Goal: Task Accomplishment & Management: Manage account settings

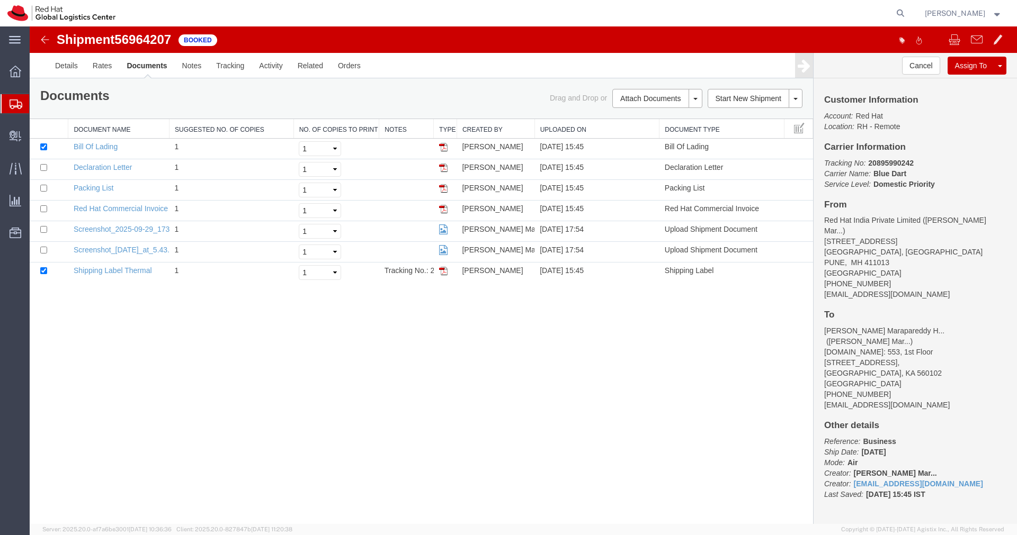
click at [38, 105] on span "Shipments" at bounding box center [33, 103] width 8 height 21
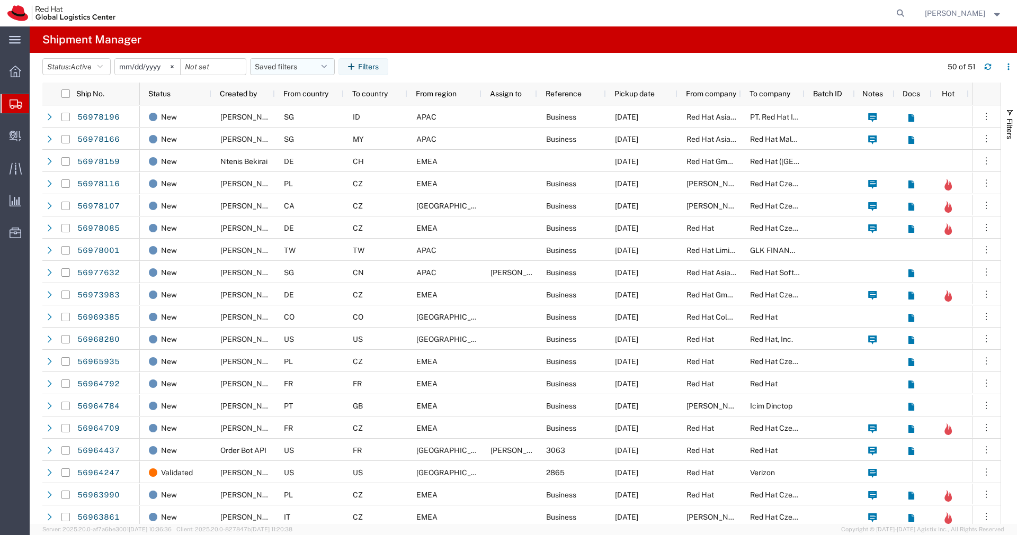
click at [327, 69] on icon "button" at bounding box center [323, 66] width 5 height 7
click at [297, 110] on span "APAC" at bounding box center [321, 113] width 139 height 20
type input "[DATE]"
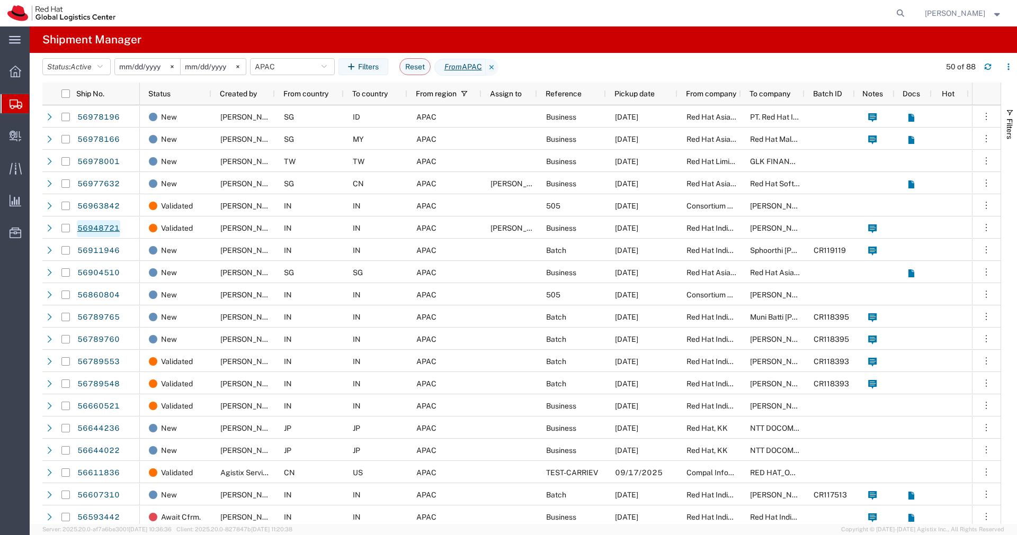
click at [105, 229] on link "56948721" at bounding box center [98, 228] width 43 height 17
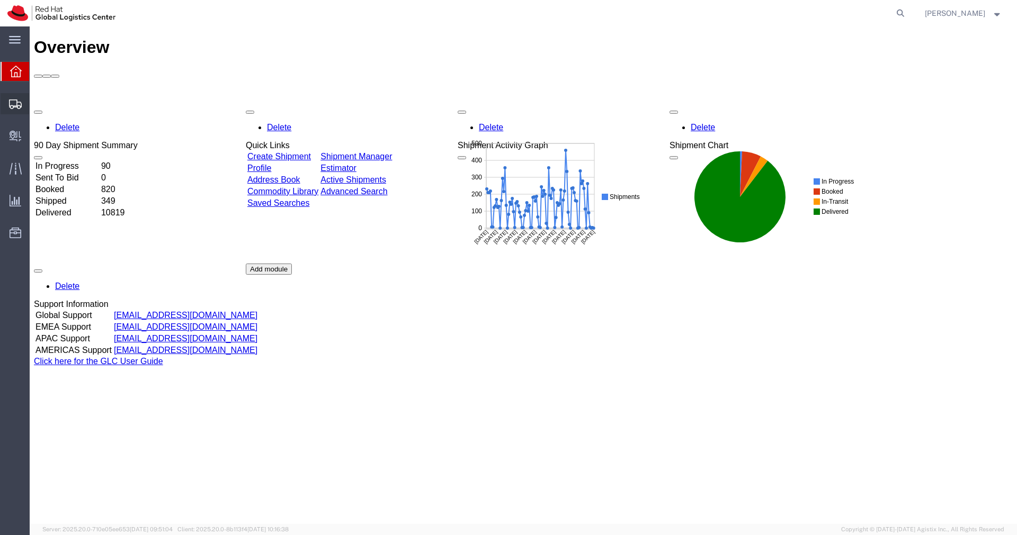
click at [14, 103] on icon at bounding box center [15, 105] width 13 height 10
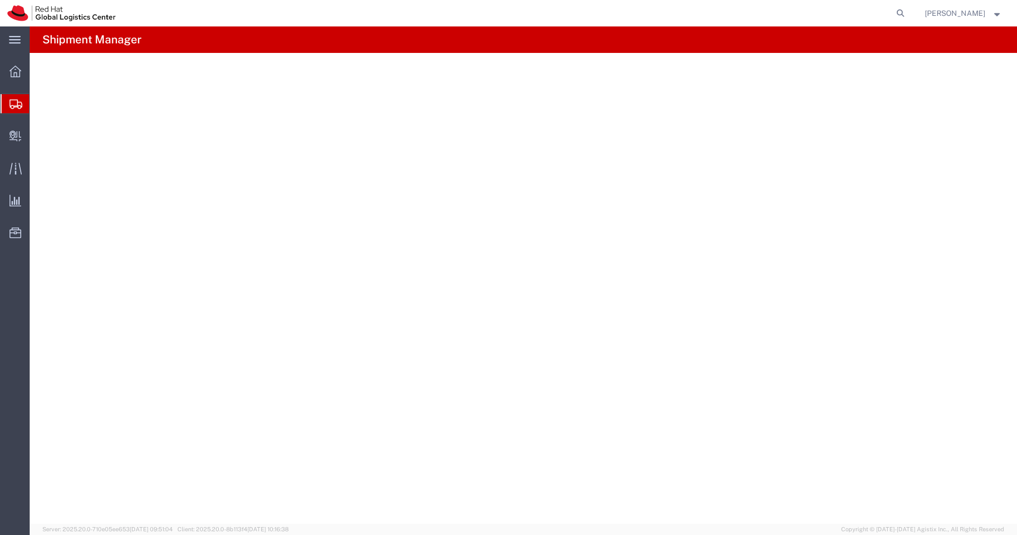
click at [14, 103] on icon at bounding box center [16, 105] width 13 height 10
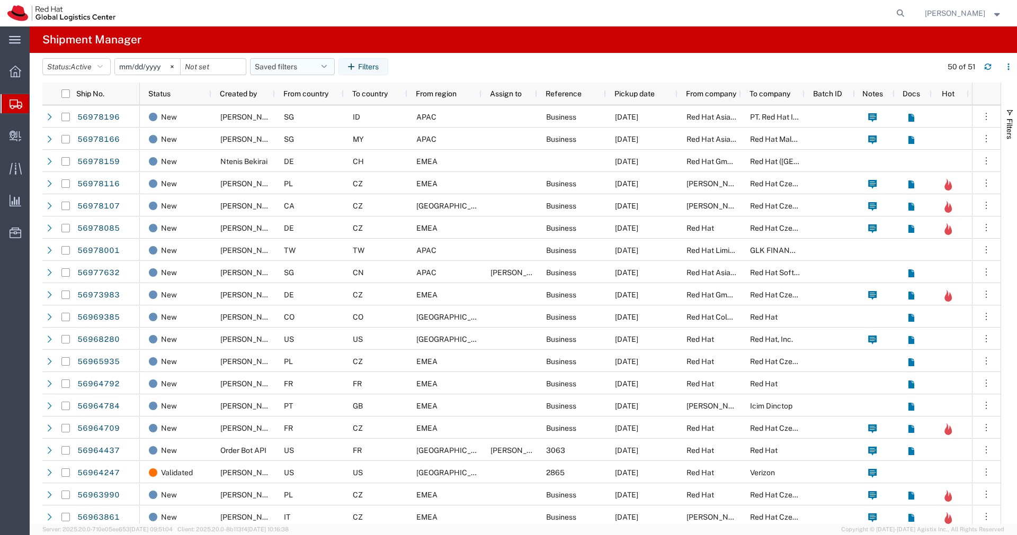
click at [327, 68] on icon "button" at bounding box center [323, 66] width 5 height 7
click at [327, 65] on icon "button" at bounding box center [323, 66] width 5 height 7
click at [286, 112] on span "APAC" at bounding box center [321, 113] width 139 height 20
type input "[DATE]"
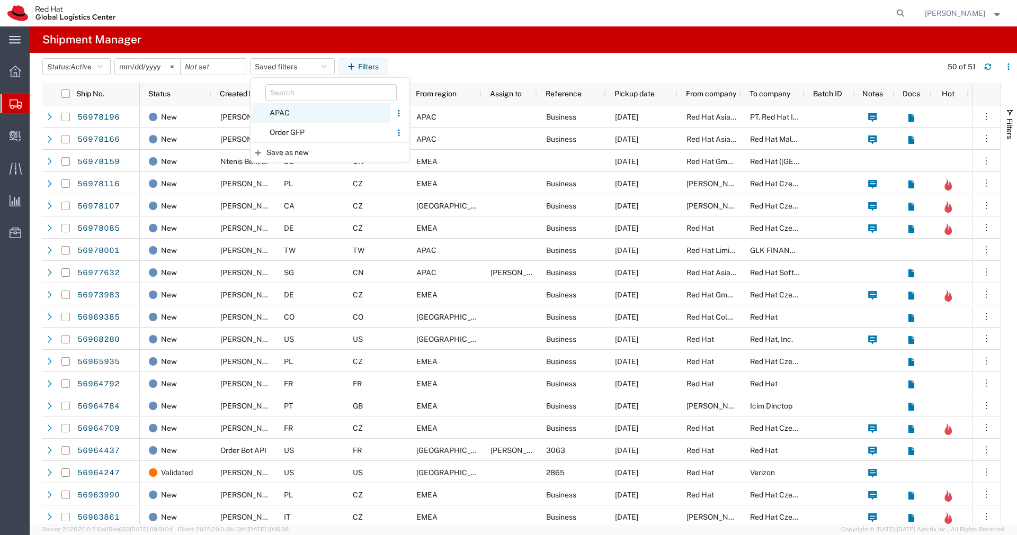
type input "[DATE]"
